Goal: Task Accomplishment & Management: Use online tool/utility

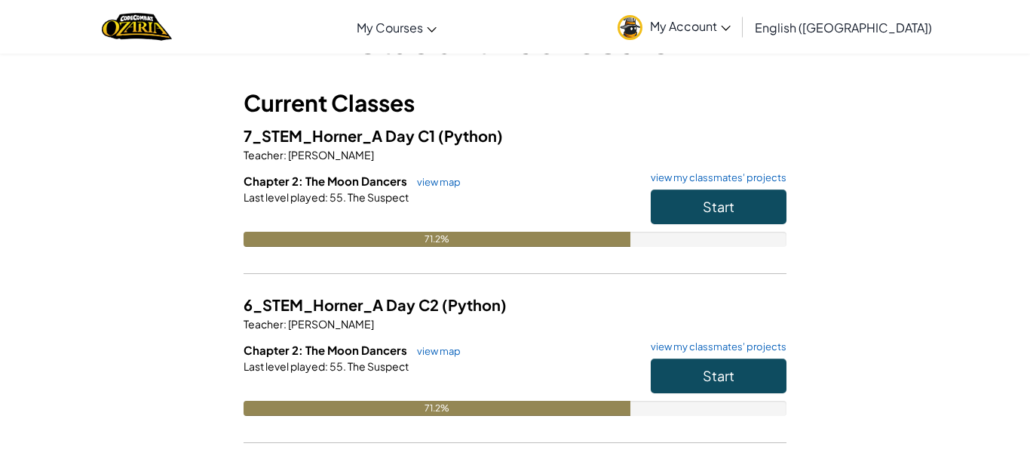
scroll to position [90, 0]
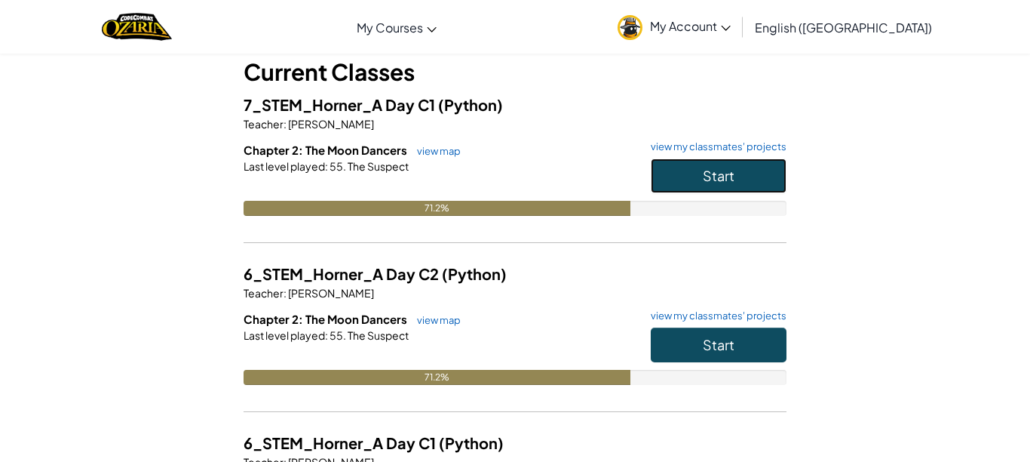
click at [729, 188] on button "Start" at bounding box center [719, 175] width 136 height 35
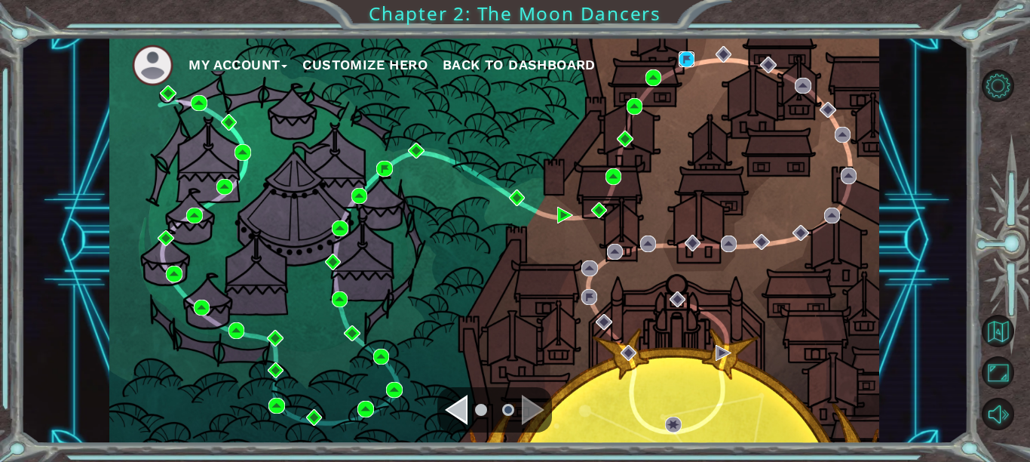
click at [684, 53] on img at bounding box center [687, 59] width 16 height 16
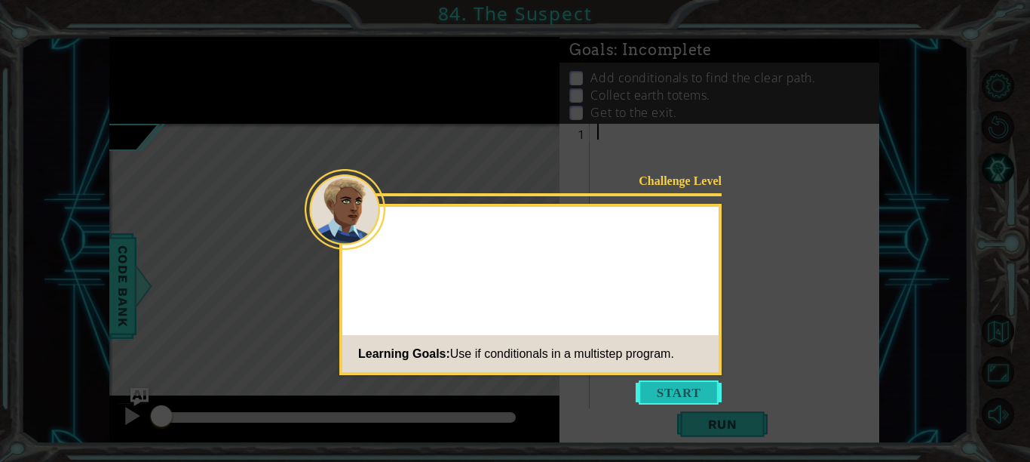
click at [678, 385] on button "Start" at bounding box center [679, 392] width 86 height 24
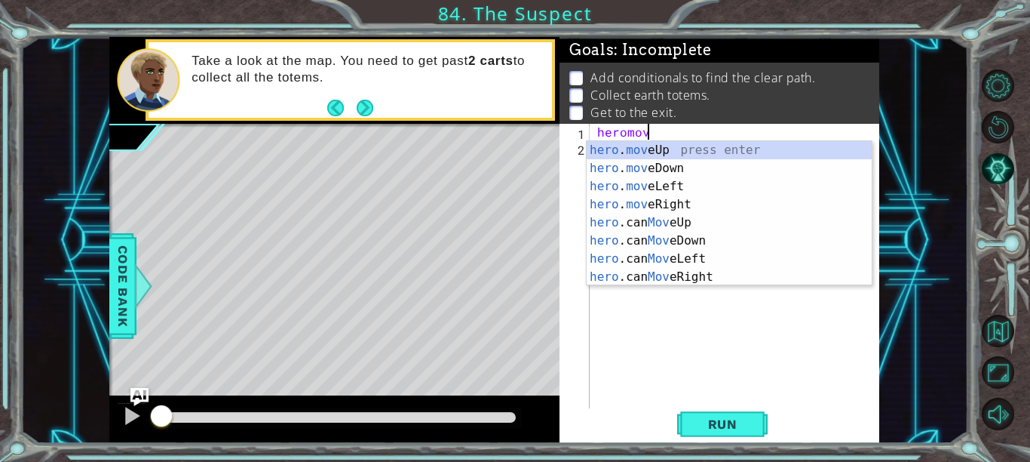
scroll to position [0, 2]
click at [677, 205] on div "hero . mov eUp press enter hero . mov eDown press enter hero . mov eLeft press …" at bounding box center [729, 231] width 285 height 181
type textarea "hero.moveRight(1)"
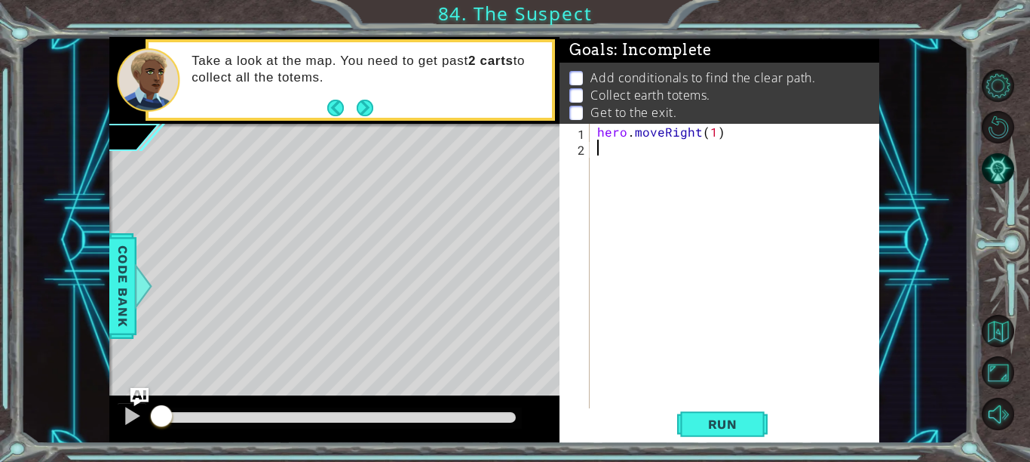
click at [661, 162] on div "hero . moveRight ( 1 )" at bounding box center [739, 282] width 290 height 317
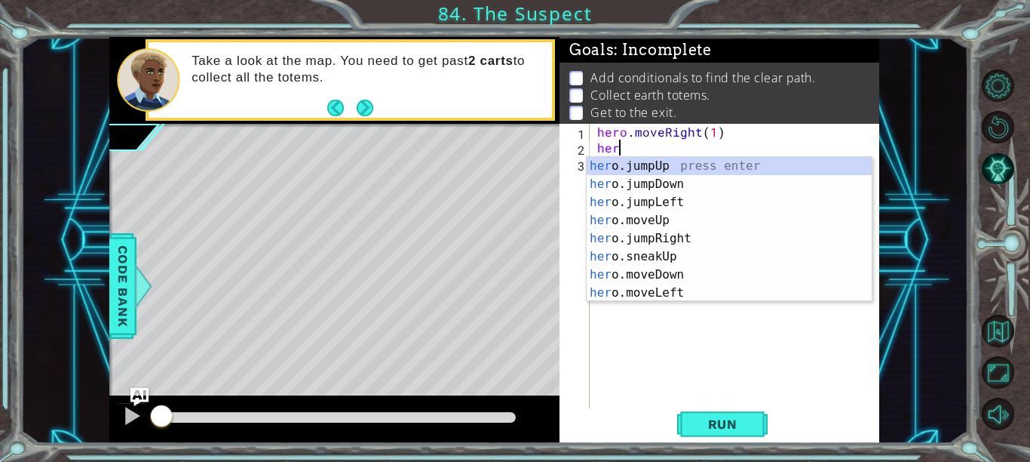
scroll to position [0, 0]
type textarea "h"
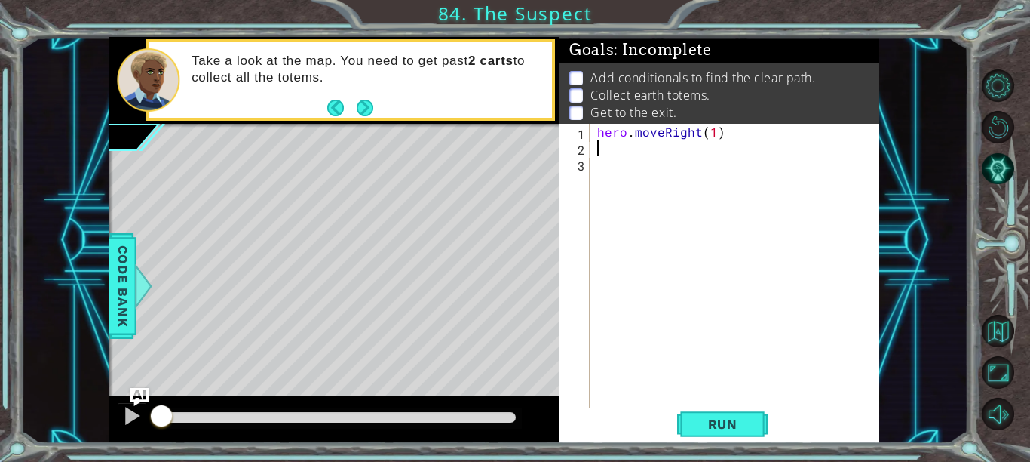
type textarea "t"
type textarea "True or False = True"
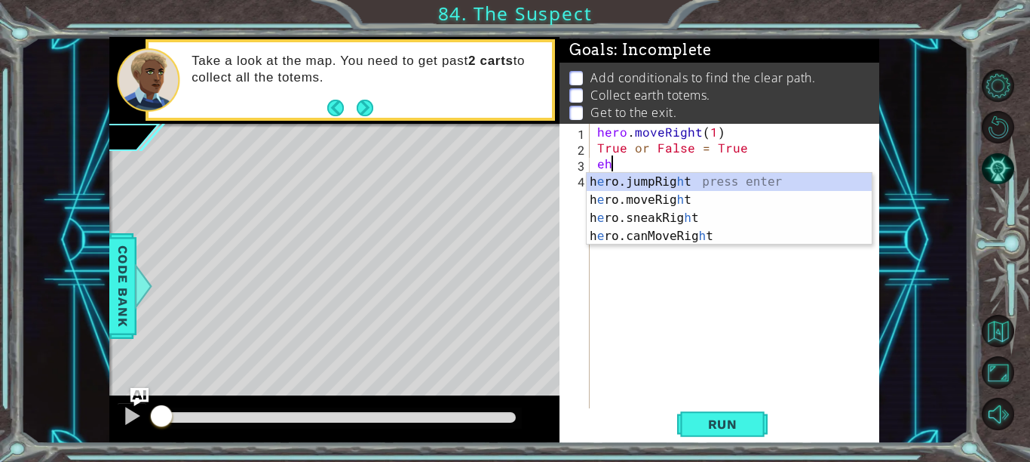
type textarea "e"
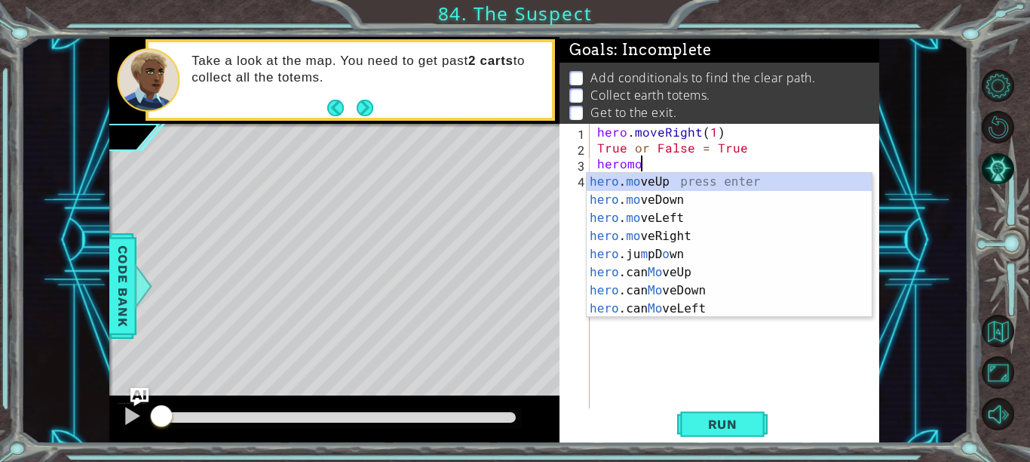
scroll to position [0, 2]
click at [650, 235] on div "hero . mov eUp press enter hero . mov eDown press enter hero . mov eLeft press …" at bounding box center [729, 263] width 285 height 181
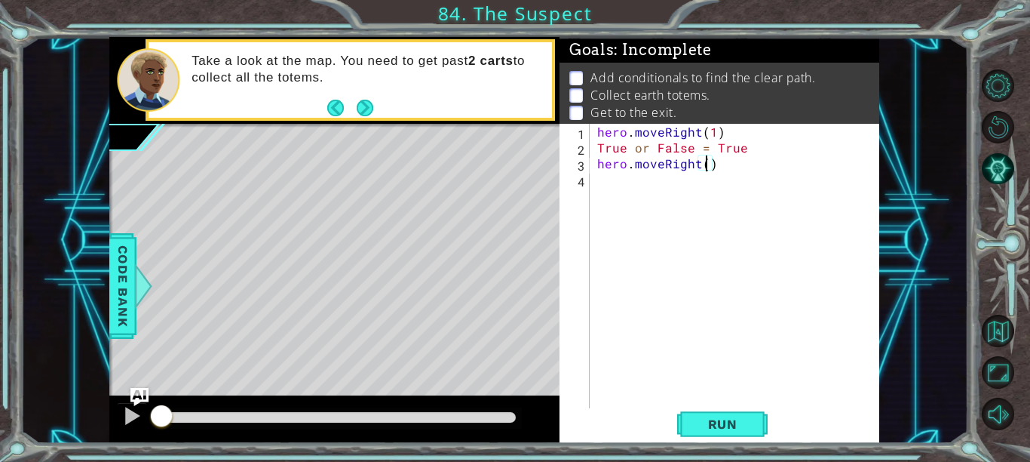
type textarea "hero.moveRight(3)"
click at [751, 169] on div "hero . moveRight ( 1 ) True or False = True hero . moveRight ( 3 )" at bounding box center [739, 282] width 290 height 317
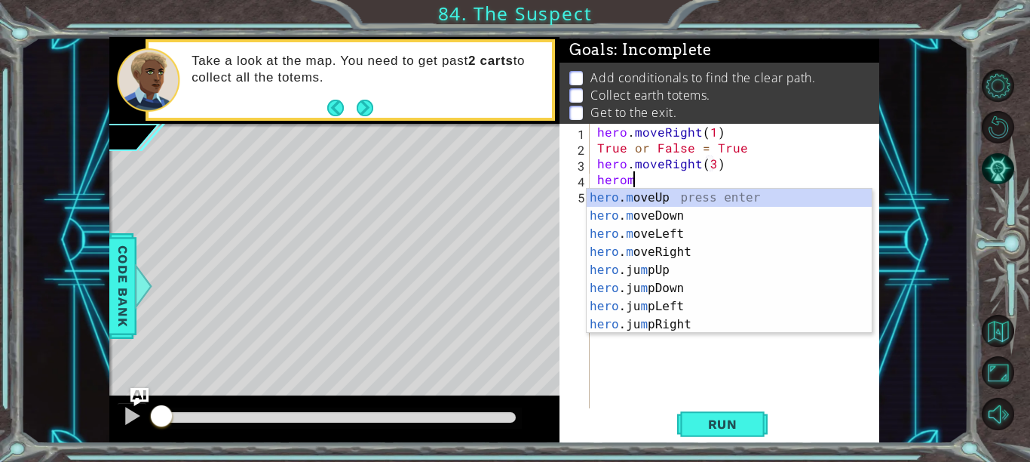
scroll to position [0, 2]
click at [720, 195] on div "hero . mo veUp press enter hero . mo veDown press enter hero . mo veLeft press …" at bounding box center [729, 279] width 285 height 181
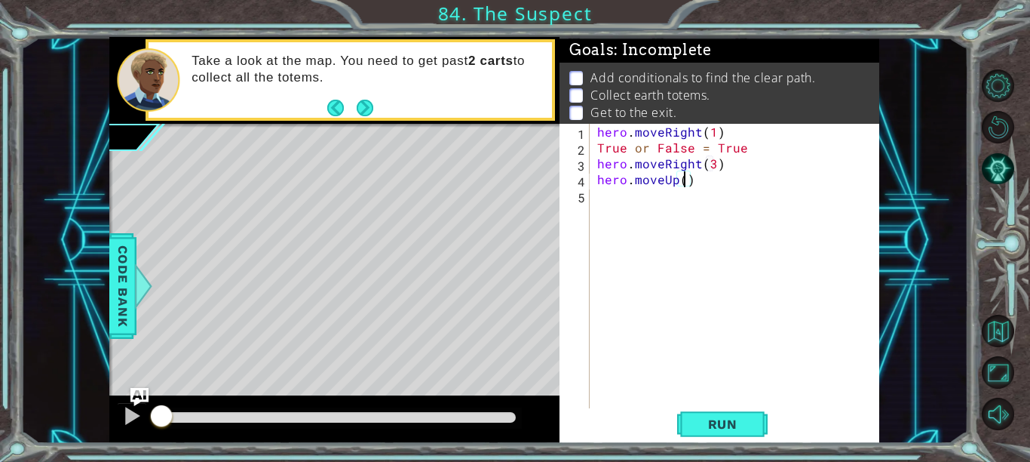
type textarea "hero.moveUp(5)"
click at [712, 180] on div "hero . moveRight ( 1 ) True or False = True hero . moveRight ( 3 ) hero . moveU…" at bounding box center [739, 282] width 290 height 317
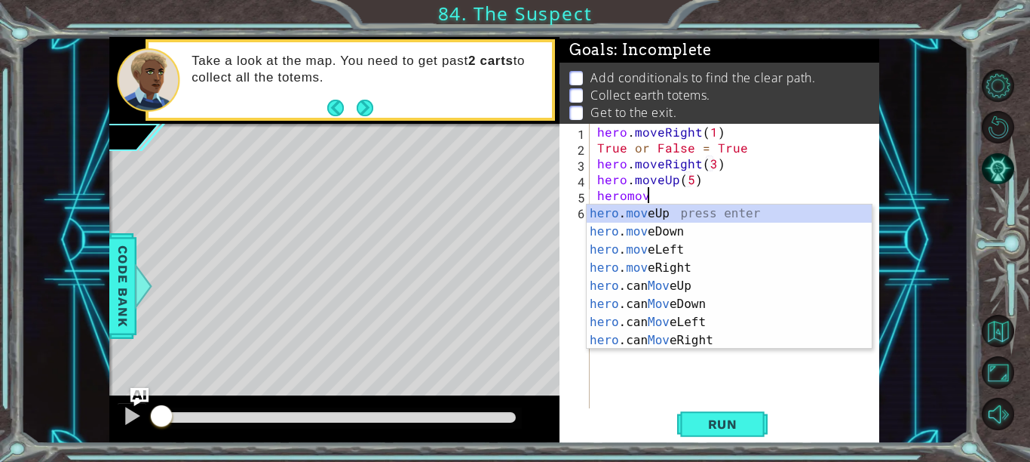
scroll to position [0, 2]
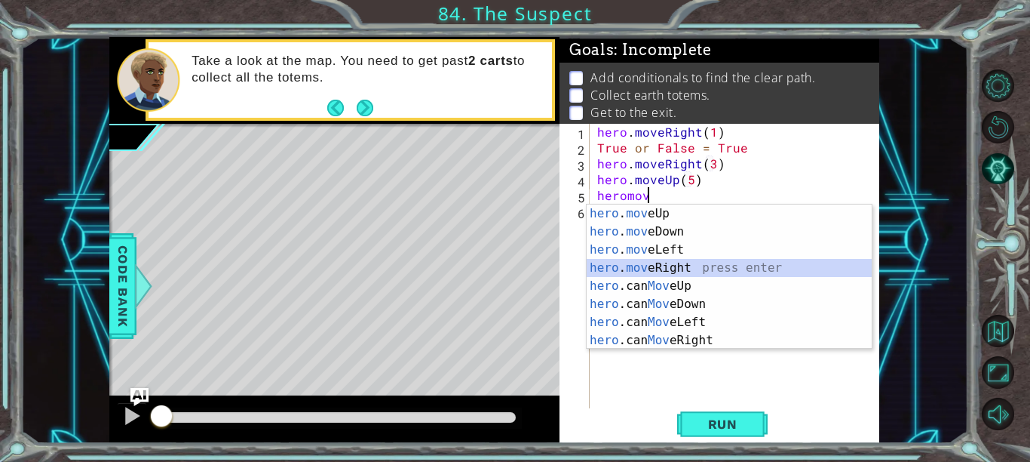
click at [653, 268] on div "hero . mov eUp press enter hero . mov eDown press enter hero . mov eLeft press …" at bounding box center [729, 294] width 285 height 181
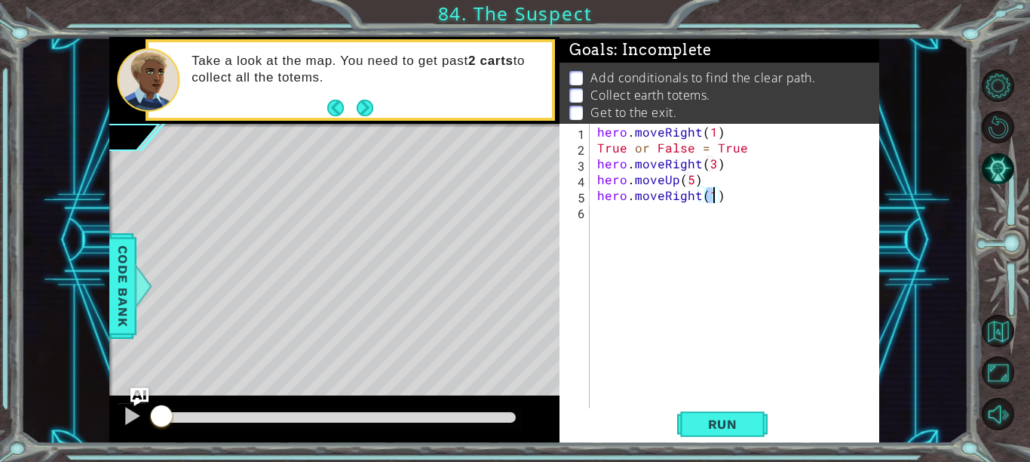
type textarea "hero.moveRight(4)"
click at [640, 219] on div "hero . moveRight ( 1 ) True or False = True hero . moveRight ( 3 ) hero . moveU…" at bounding box center [739, 282] width 290 height 317
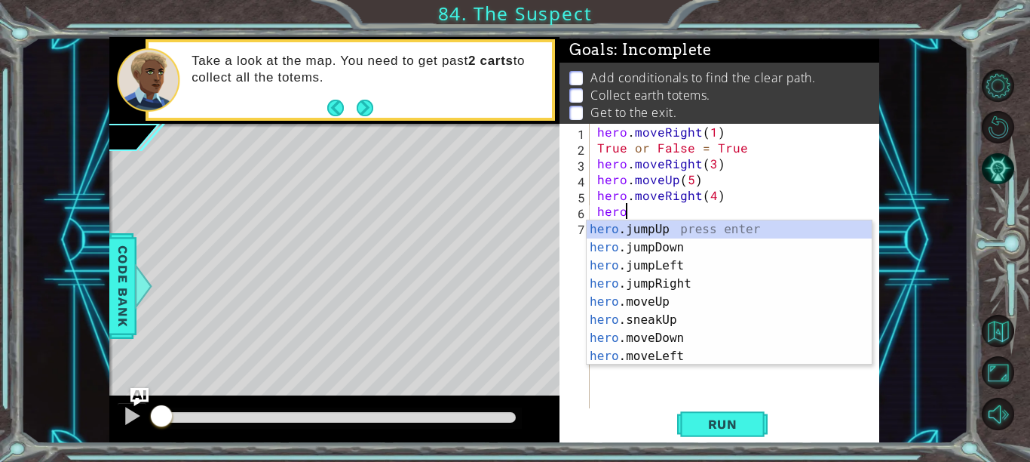
scroll to position [0, 1]
click at [634, 295] on div "hero .jumpUp press enter hero .jumpDown press enter hero .jumpLeft press enter …" at bounding box center [729, 310] width 285 height 181
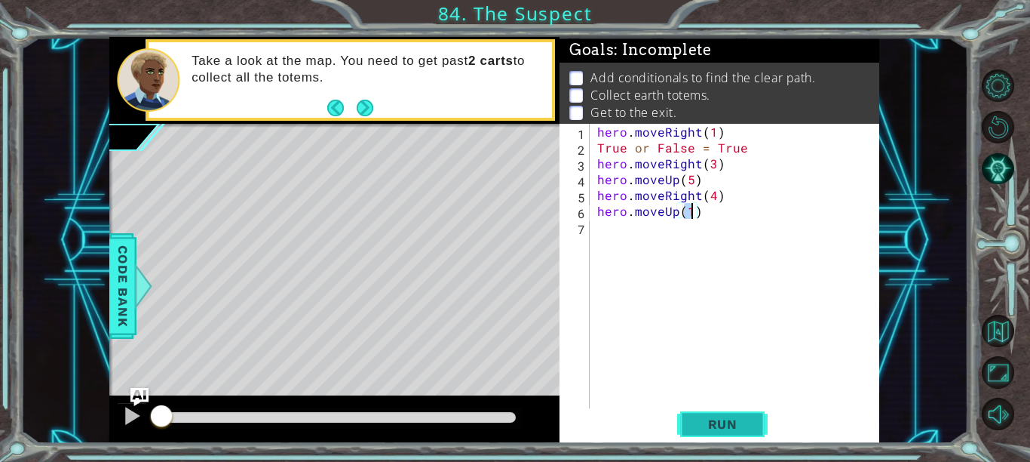
click at [707, 419] on span "Run" at bounding box center [723, 423] width 60 height 15
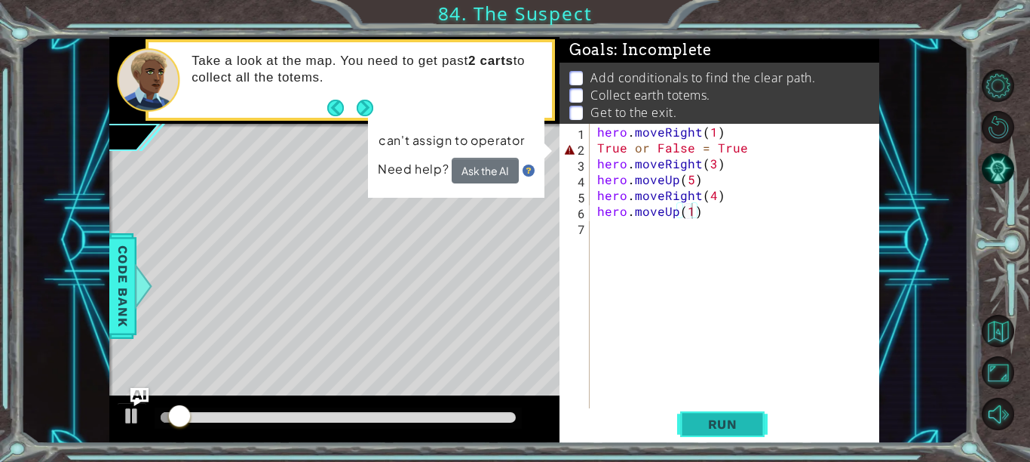
click at [707, 419] on span "Run" at bounding box center [723, 423] width 60 height 15
click at [772, 152] on div "hero . moveRight ( 1 ) True or False = True hero . moveRight ( 3 ) hero . moveU…" at bounding box center [739, 282] width 290 height 317
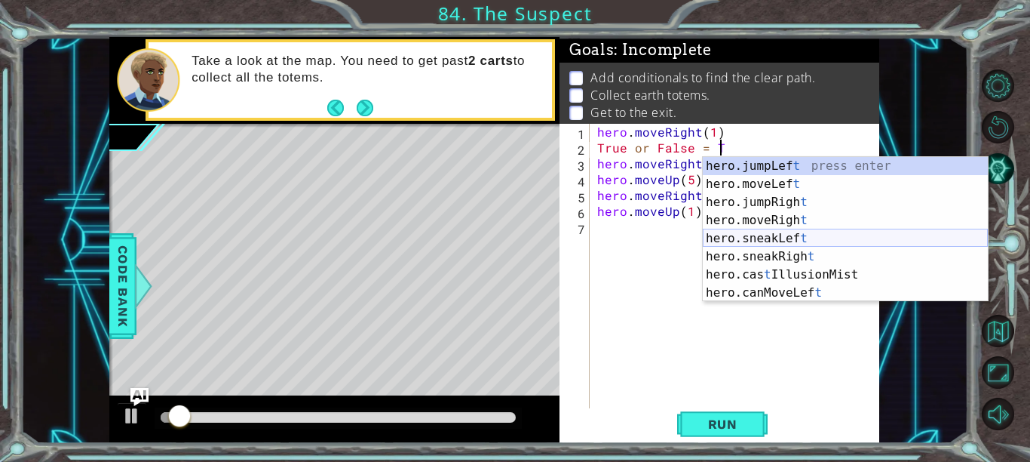
type textarea "True or False ="
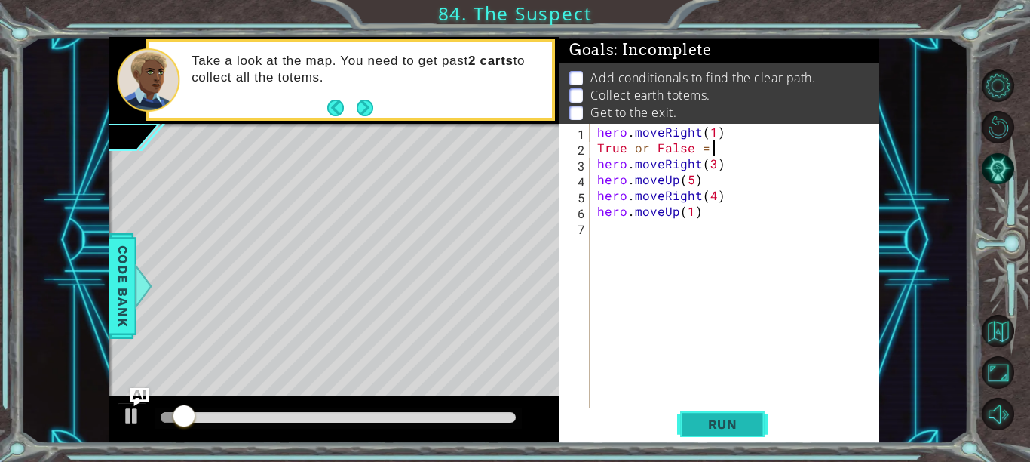
click at [716, 424] on span "Run" at bounding box center [723, 423] width 60 height 15
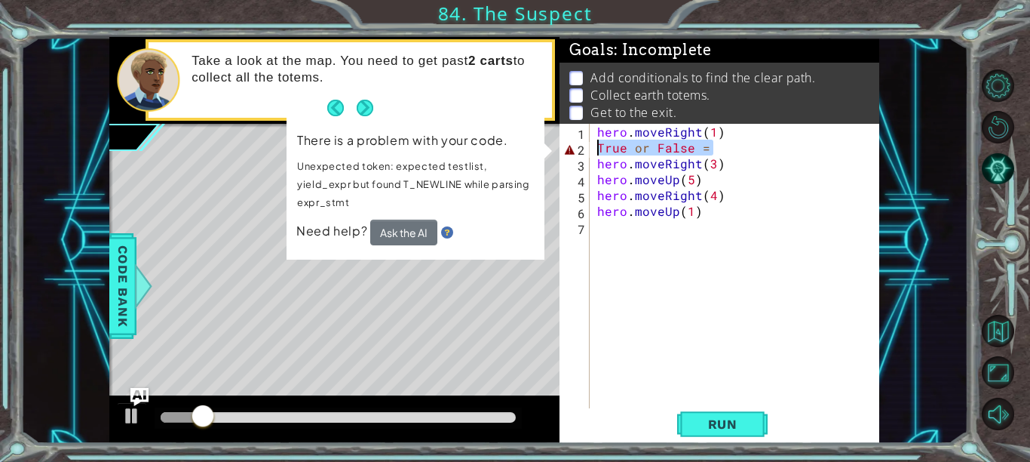
drag, startPoint x: 724, startPoint y: 150, endPoint x: 586, endPoint y: 148, distance: 138.0
click at [586, 148] on div "True or False = 1 2 3 4 5 6 7 hero . moveRight ( 1 ) True or False = hero . mov…" at bounding box center [718, 266] width 317 height 285
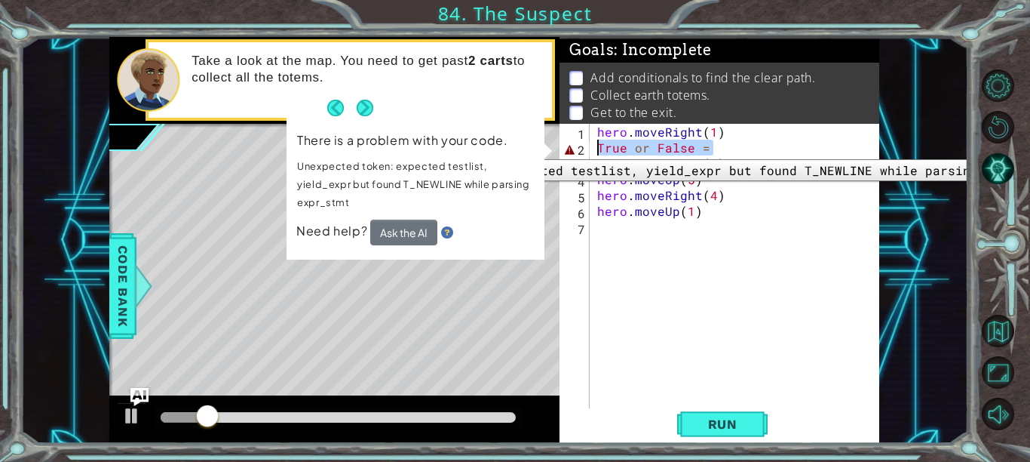
scroll to position [0, 0]
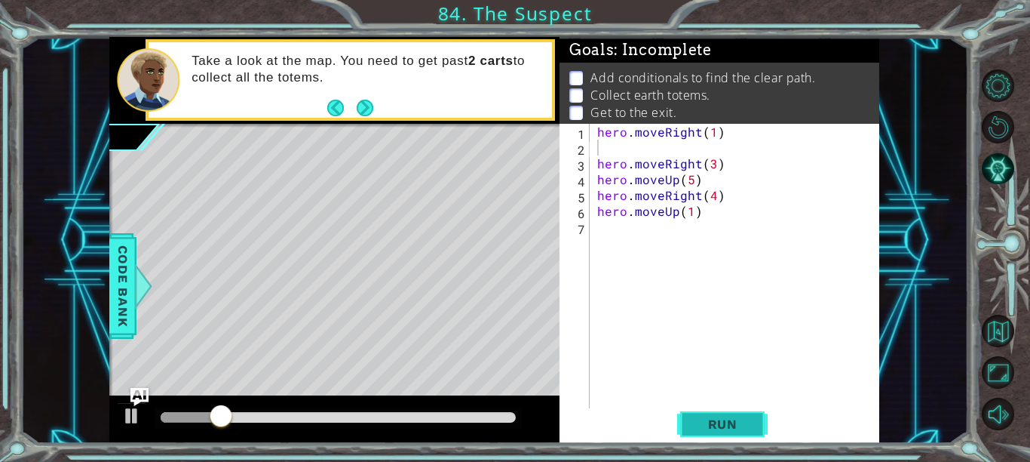
click at [745, 440] on button "Run" at bounding box center [722, 424] width 91 height 32
click at [753, 430] on button "Run" at bounding box center [722, 424] width 91 height 32
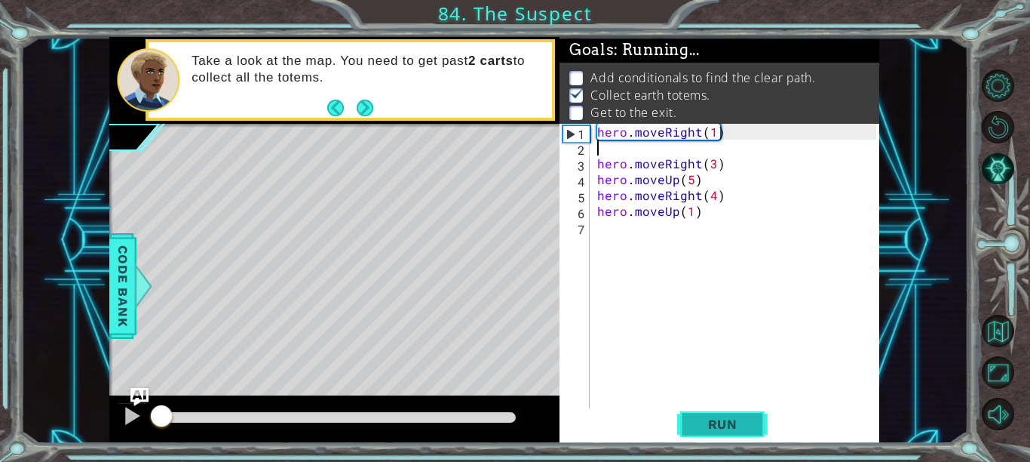
scroll to position [2, 0]
